Goal: Navigation & Orientation: Find specific page/section

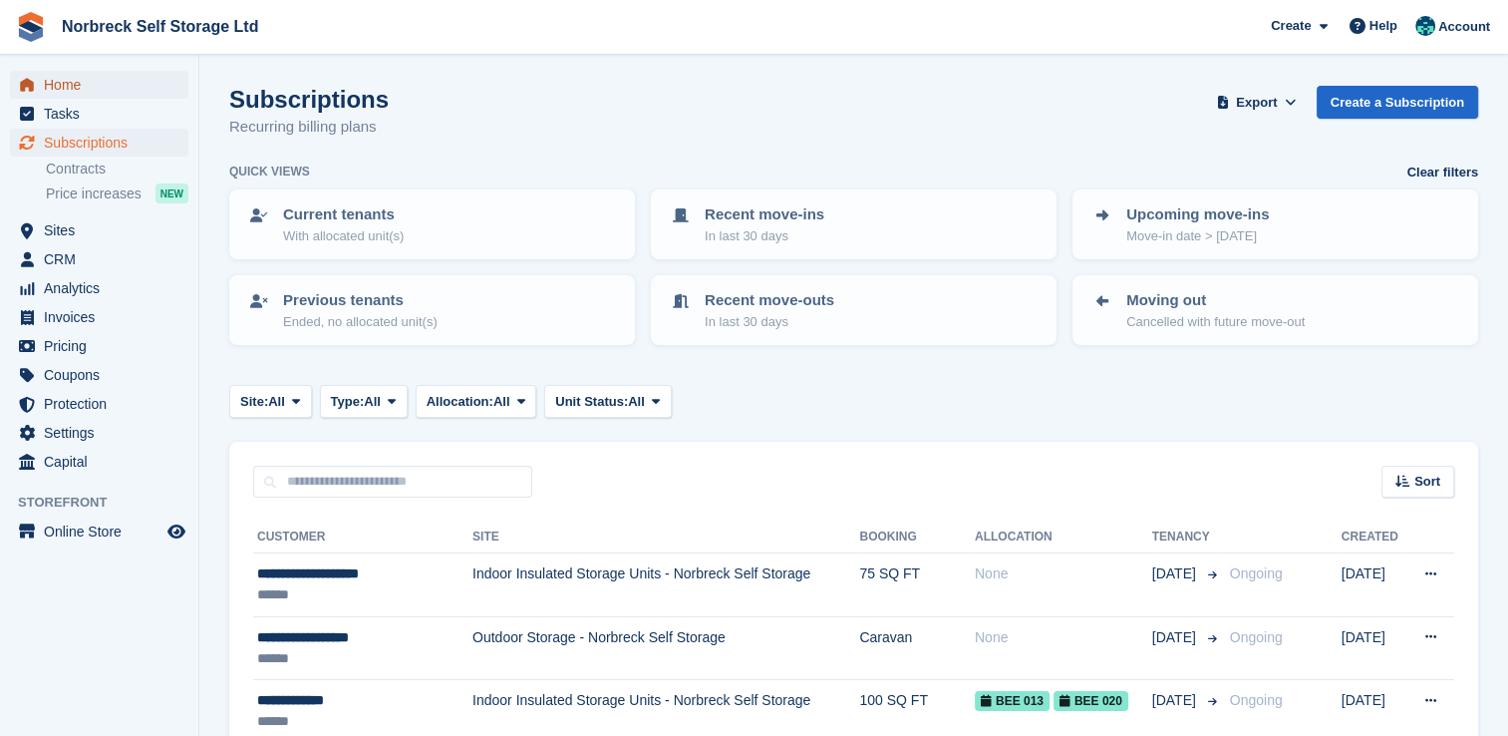
click at [87, 94] on span "Home" at bounding box center [104, 85] width 120 height 28
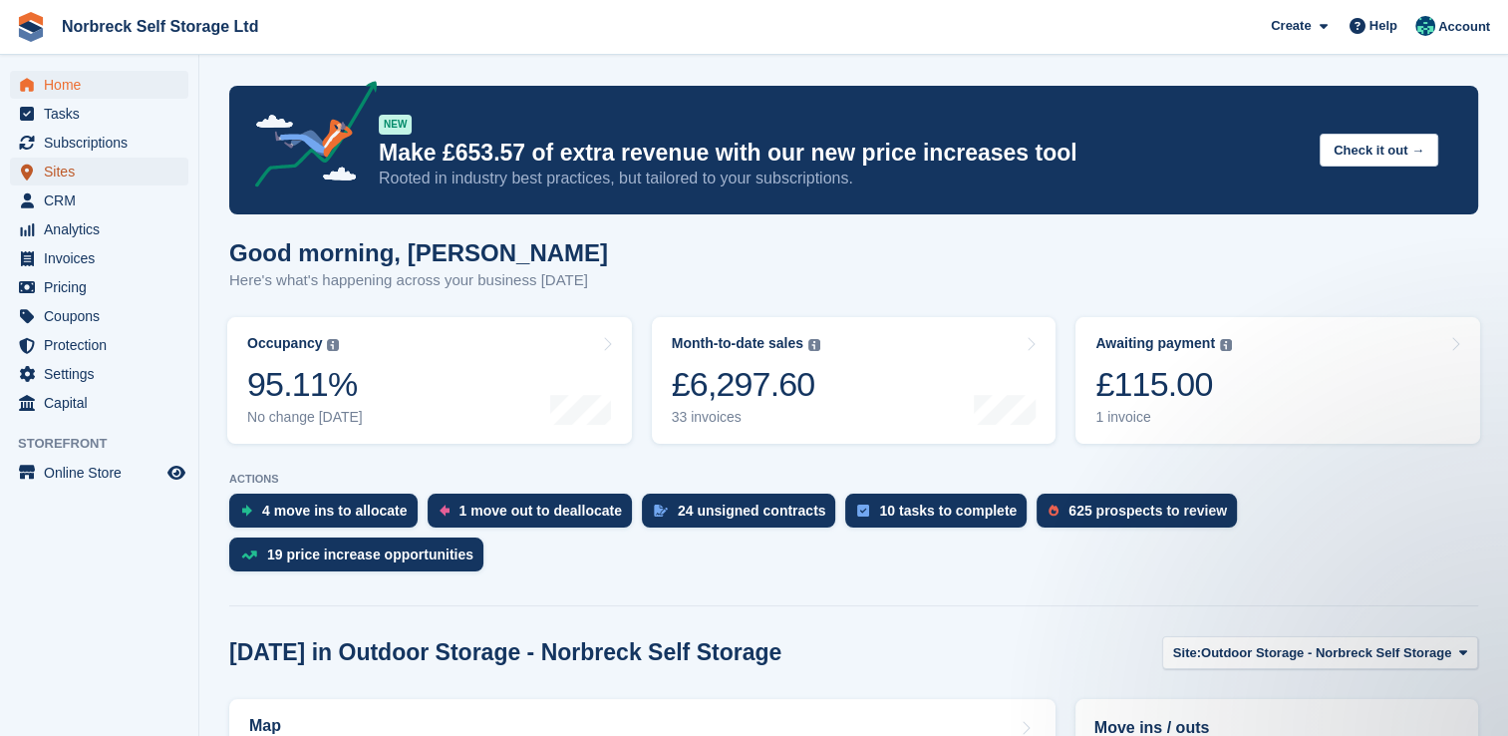
click at [70, 175] on span "Sites" at bounding box center [104, 172] width 120 height 28
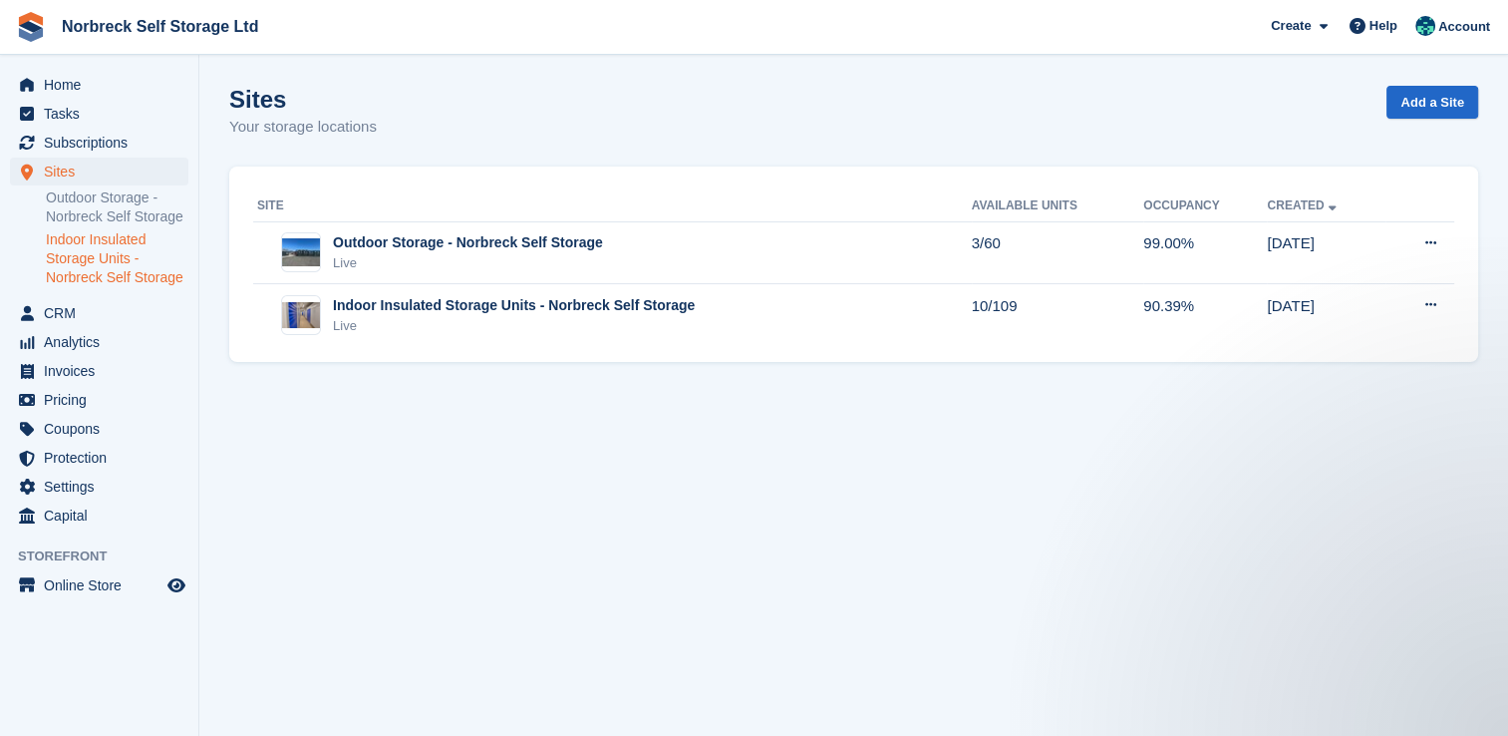
click at [108, 251] on link "Indoor Insulated Storage Units - Norbreck Self Storage" at bounding box center [117, 258] width 143 height 57
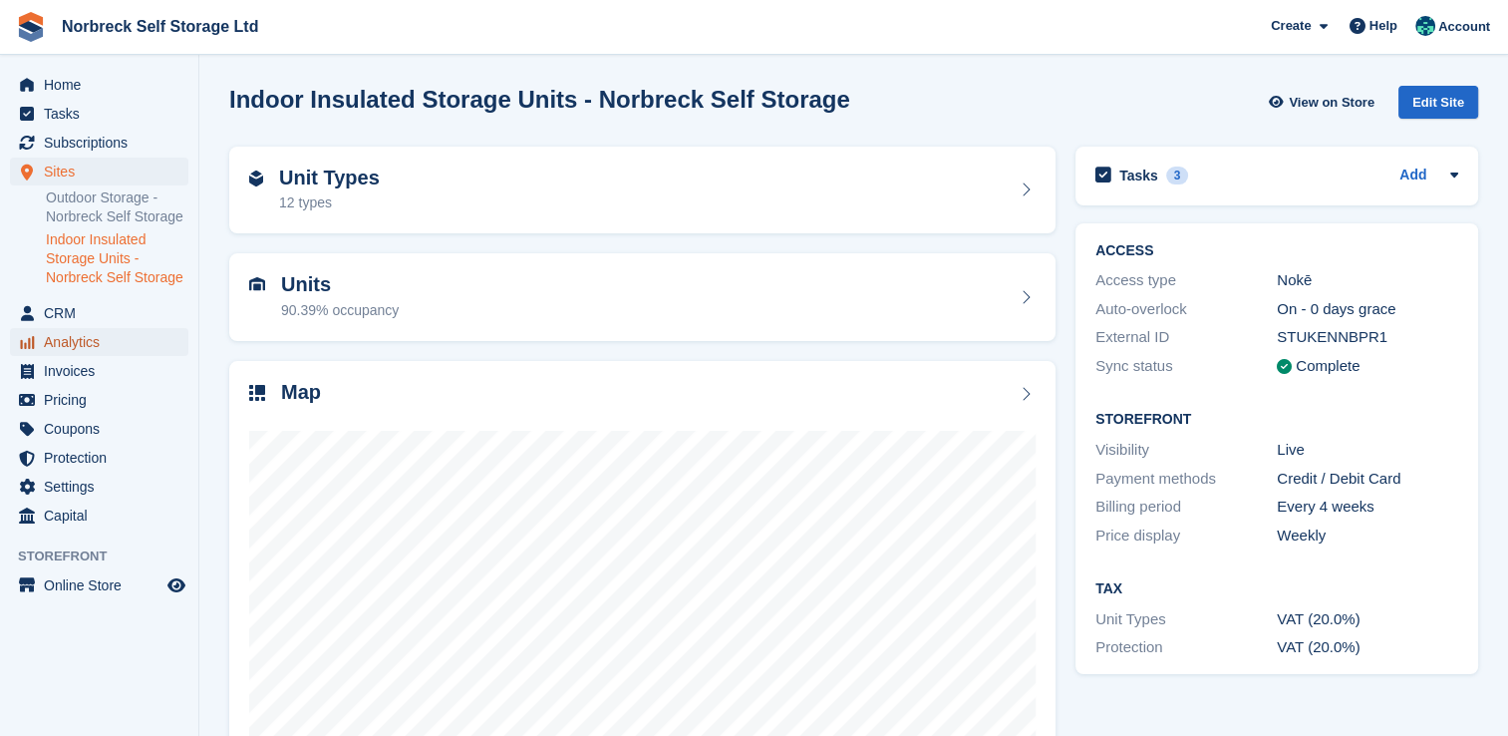
click at [108, 349] on span "Analytics" at bounding box center [104, 342] width 120 height 28
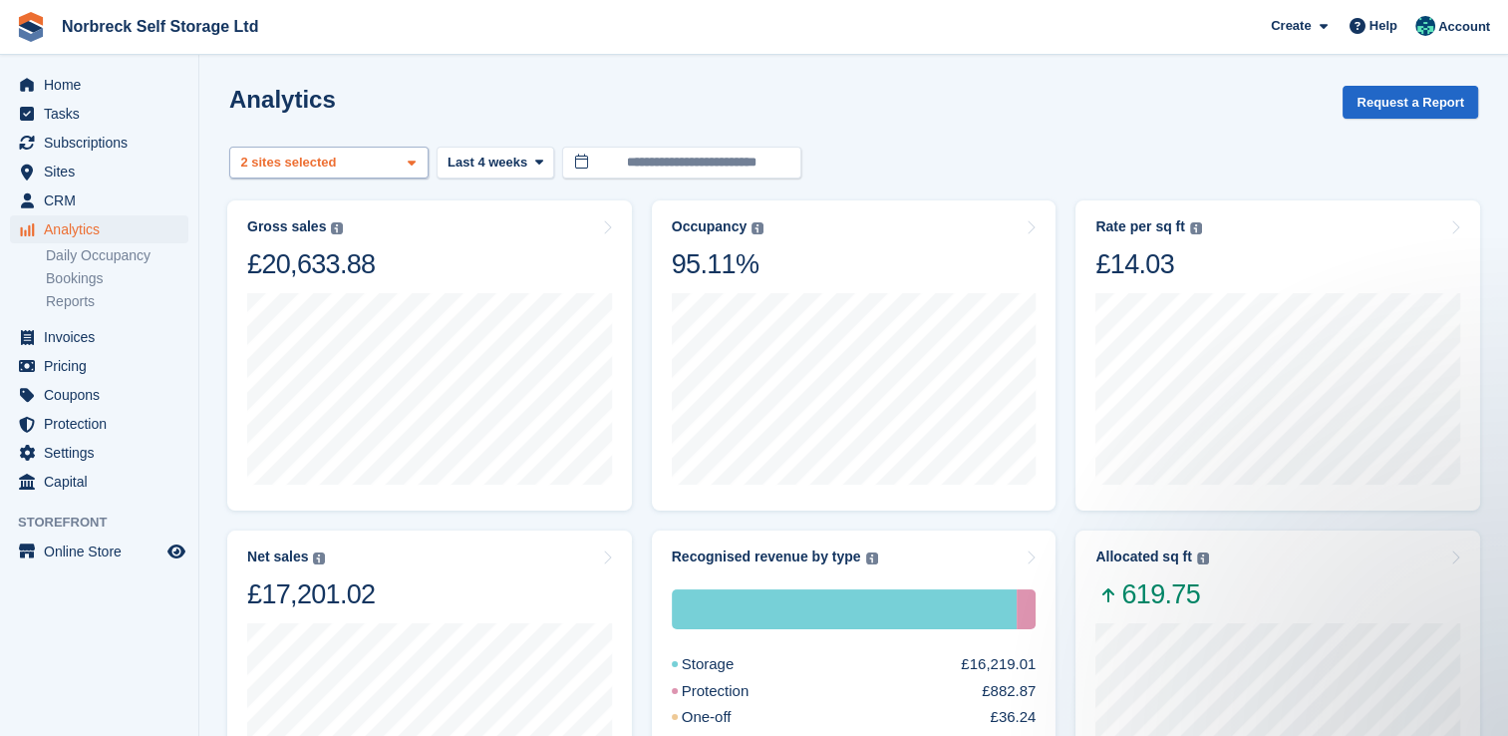
click at [408, 161] on icon at bounding box center [412, 163] width 8 height 13
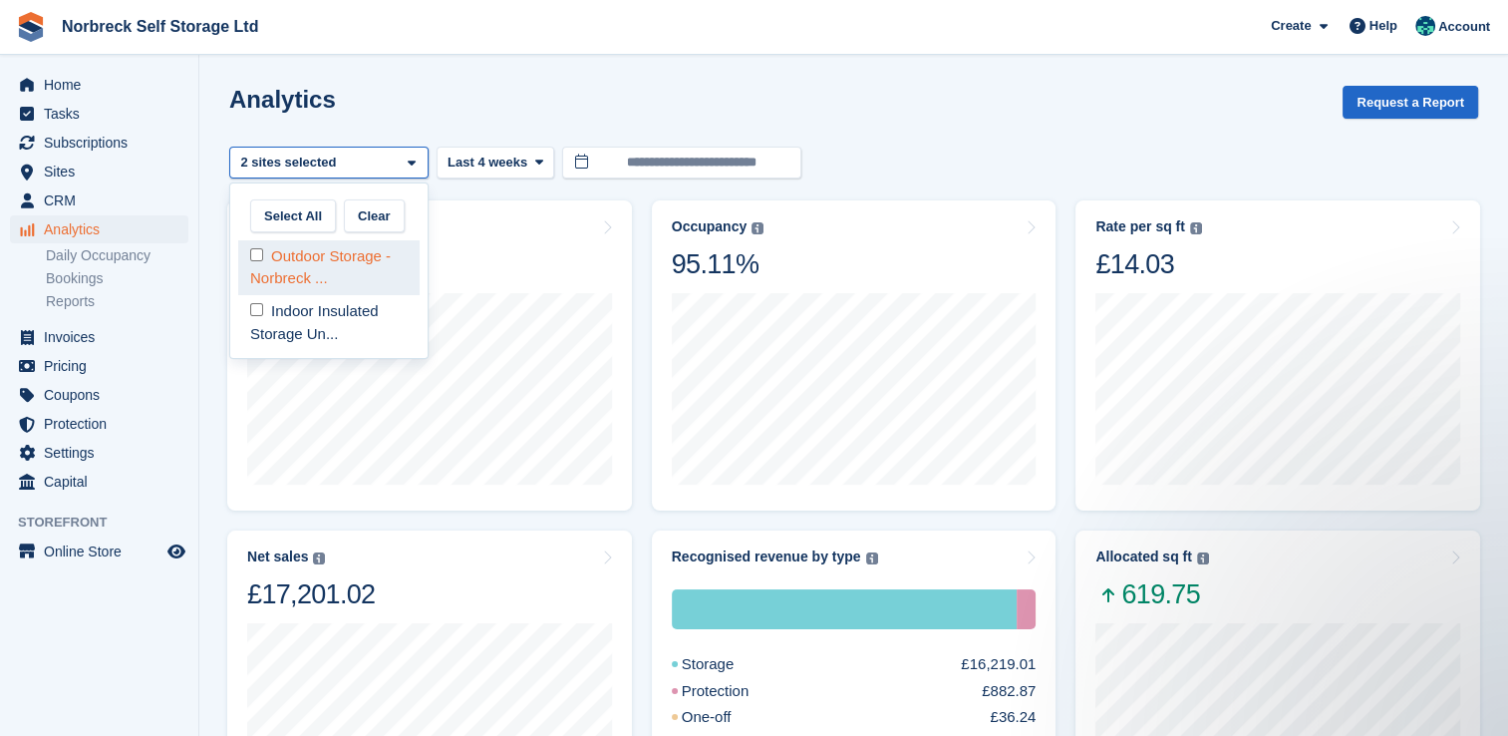
click at [332, 251] on div "Outdoor Storage - Norbreck ..." at bounding box center [328, 267] width 181 height 55
select select "****"
